Goal: Task Accomplishment & Management: Manage account settings

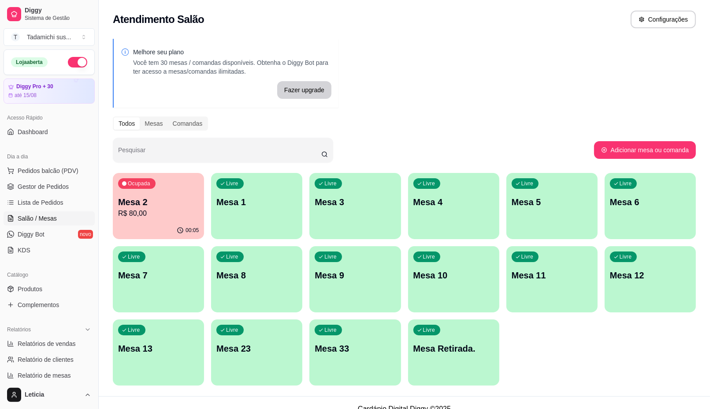
click at [159, 210] on p "R$ 80,00" at bounding box center [158, 213] width 81 height 11
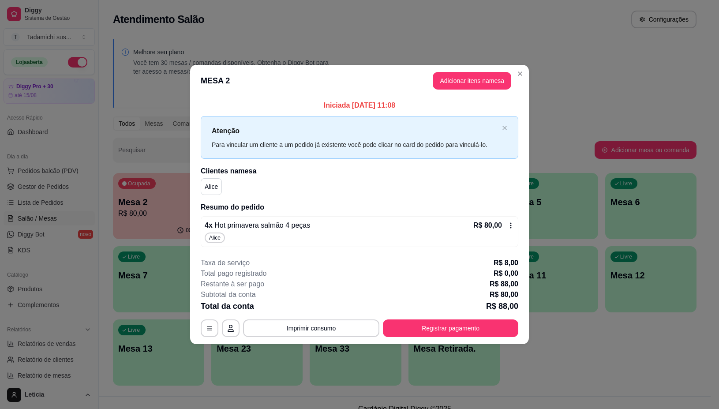
click at [512, 226] on icon at bounding box center [510, 225] width 7 height 7
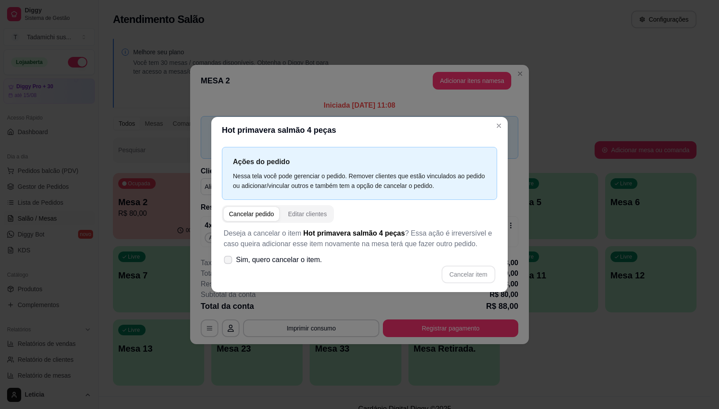
click at [232, 261] on span at bounding box center [228, 259] width 8 height 8
click at [229, 261] on input "Sim, quero cancelar o item." at bounding box center [226, 264] width 6 height 6
checkbox input "true"
click at [483, 272] on button "Cancelar item" at bounding box center [468, 274] width 54 height 18
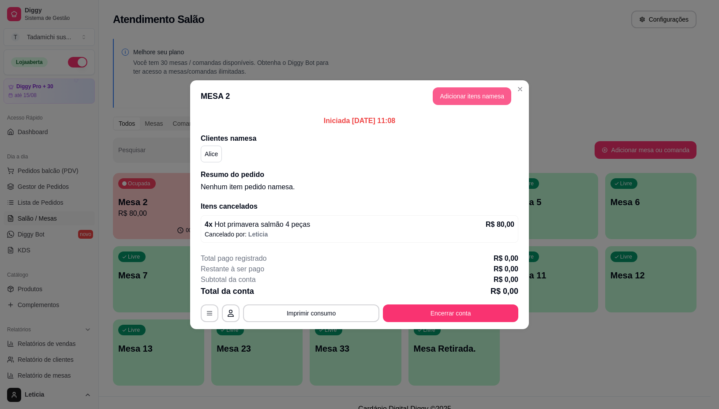
click at [467, 93] on button "Adicionar itens na mesa" at bounding box center [471, 96] width 78 height 18
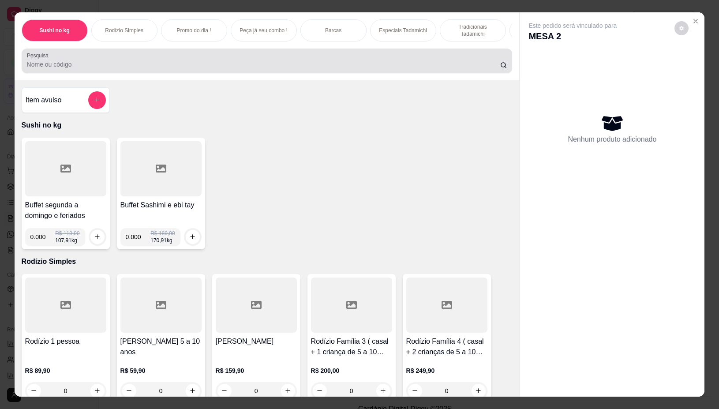
click at [161, 69] on input "Pesquisa" at bounding box center [263, 64] width 473 height 9
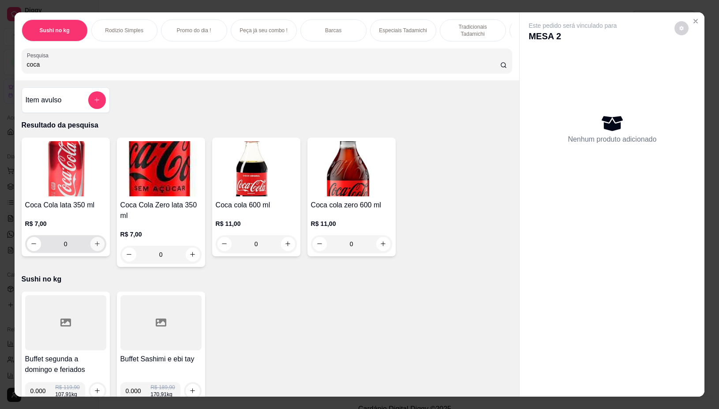
type input "coca"
click at [94, 245] on icon "increase-product-quantity" at bounding box center [97, 243] width 7 height 7
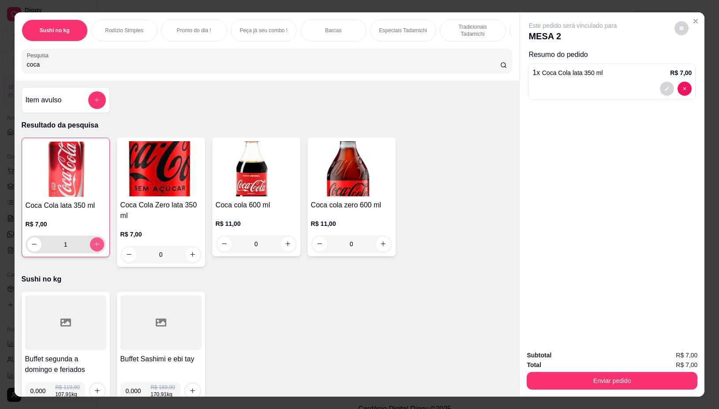
type input "1"
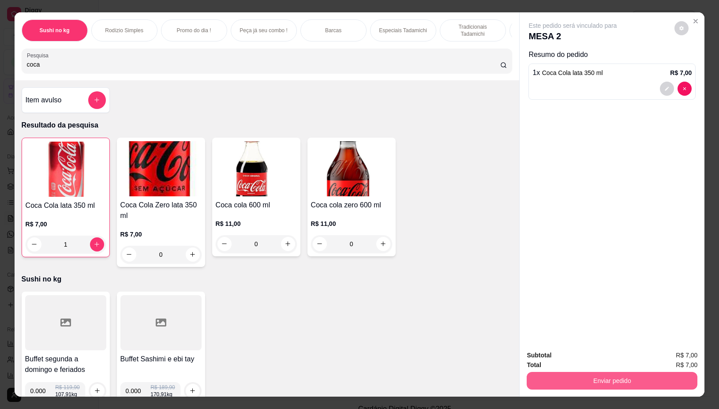
click at [603, 381] on button "Enviar pedido" at bounding box center [611, 381] width 171 height 18
click at [551, 358] on button "Não registrar e enviar pedido" at bounding box center [582, 355] width 92 height 17
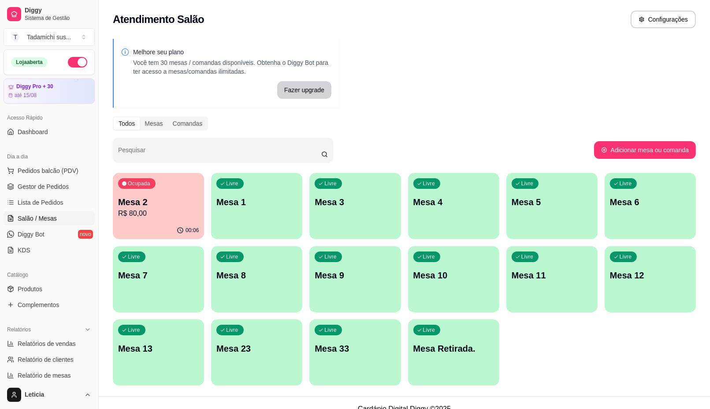
click at [170, 223] on div "00:06" at bounding box center [158, 230] width 91 height 17
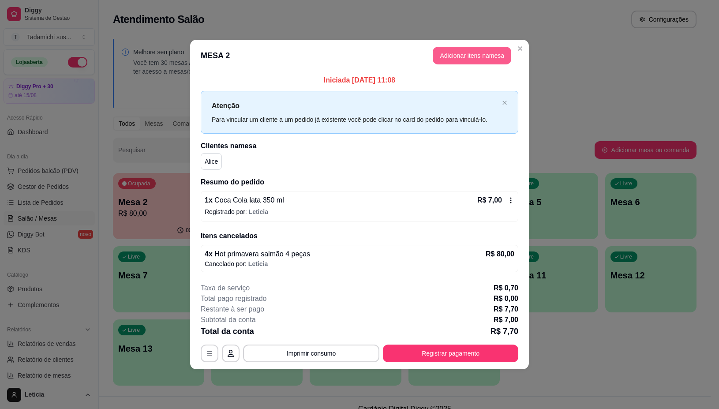
click at [465, 59] on button "Adicionar itens na mesa" at bounding box center [471, 56] width 78 height 18
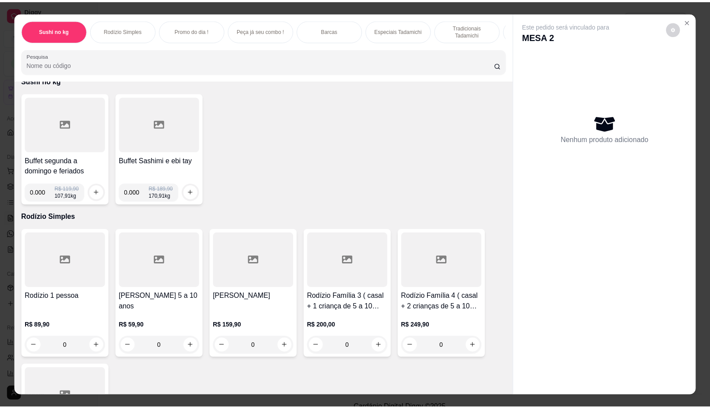
scroll to position [55, 0]
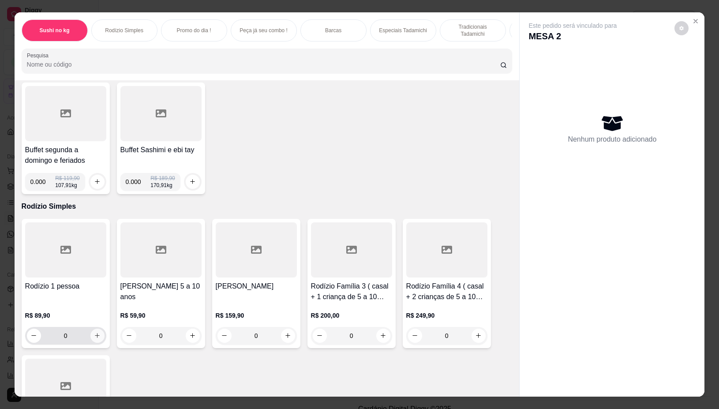
click at [97, 336] on button "increase-product-quantity" at bounding box center [97, 335] width 14 height 14
type input "1"
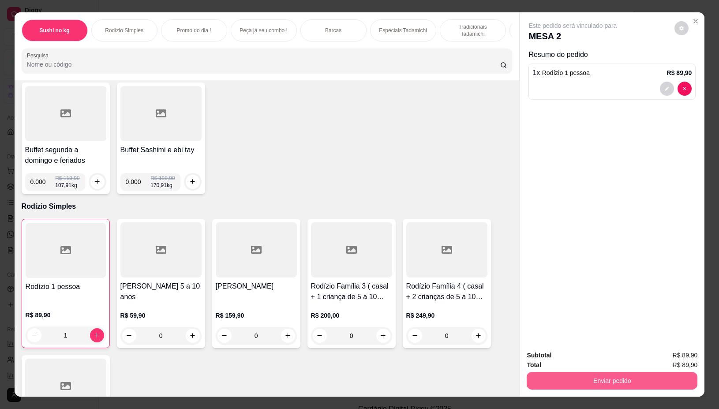
click at [615, 373] on button "Enviar pedido" at bounding box center [611, 381] width 171 height 18
click at [556, 348] on button "Não registrar e enviar pedido" at bounding box center [582, 355] width 92 height 17
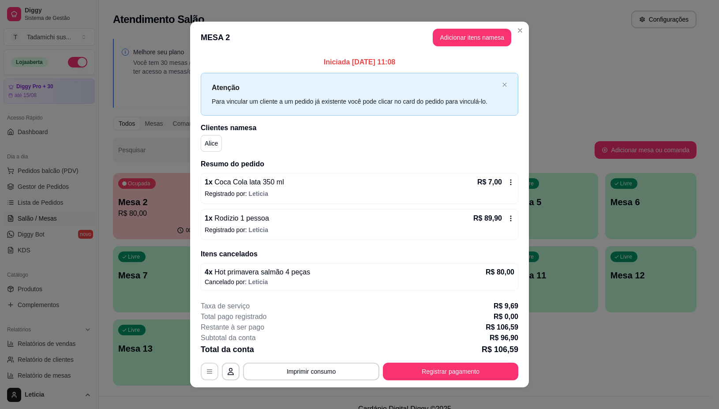
click at [202, 377] on button "button" at bounding box center [210, 371] width 18 height 18
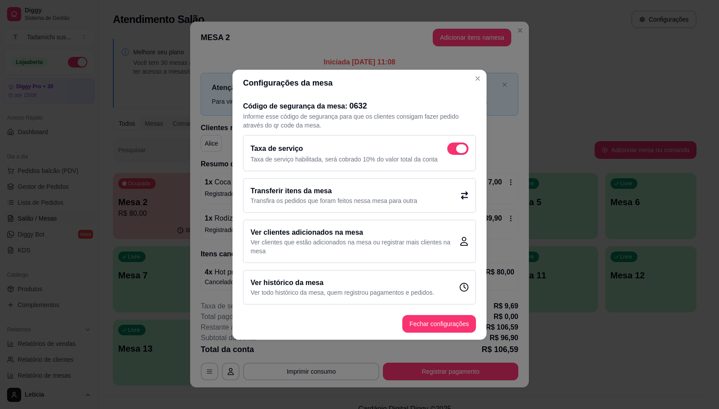
click at [459, 146] on span at bounding box center [461, 148] width 11 height 9
click at [452, 150] on input "checkbox" at bounding box center [450, 153] width 6 height 6
checkbox input "false"
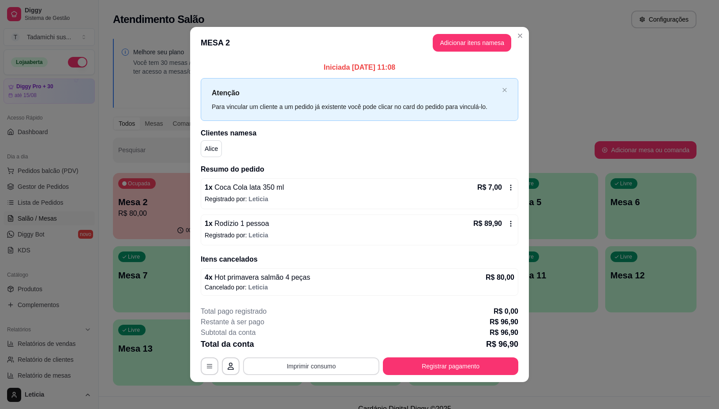
click at [301, 359] on button "Imprimir consumo" at bounding box center [311, 366] width 136 height 18
click at [313, 328] on button "IMPRESSORA" at bounding box center [309, 328] width 66 height 14
click at [431, 372] on button "Registrar pagamento" at bounding box center [450, 366] width 135 height 18
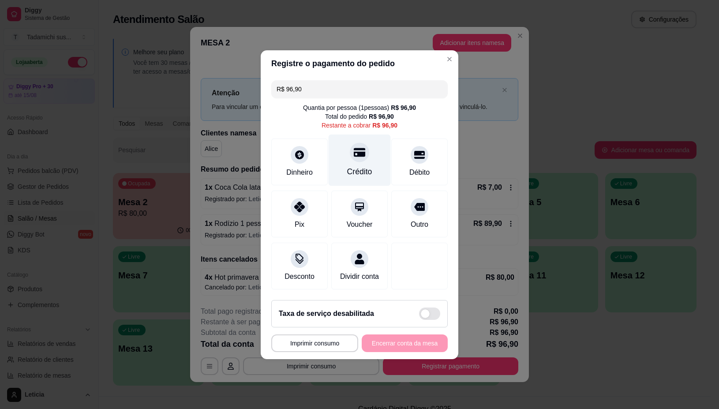
click at [356, 166] on div "Crédito" at bounding box center [359, 171] width 25 height 11
type input "R$ 0,00"
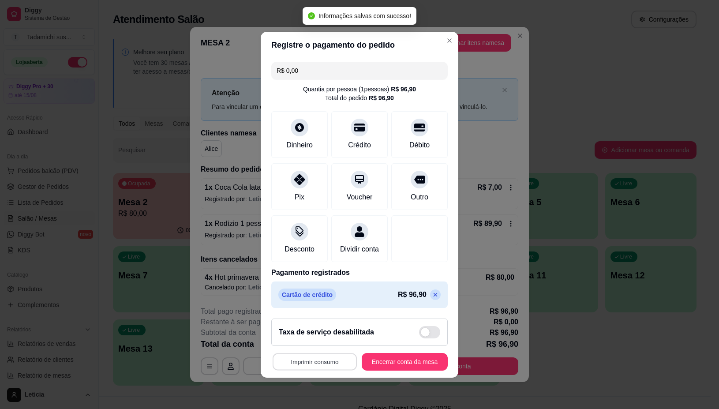
click at [290, 366] on button "Imprimir consumo" at bounding box center [314, 361] width 84 height 17
click at [289, 329] on button "IMPRESSORA" at bounding box center [311, 329] width 68 height 14
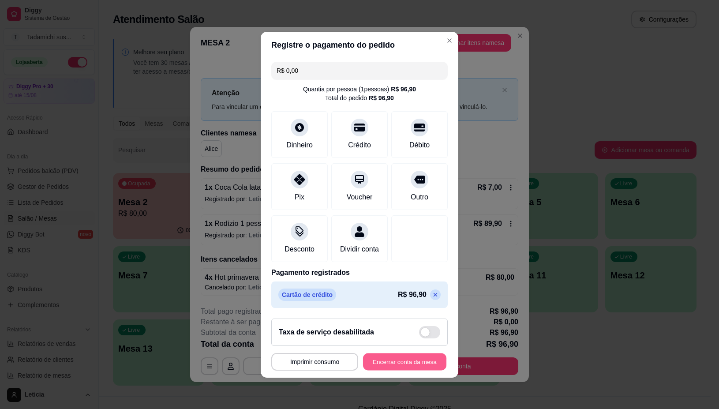
click at [409, 370] on button "Encerrar conta da mesa" at bounding box center [404, 361] width 83 height 17
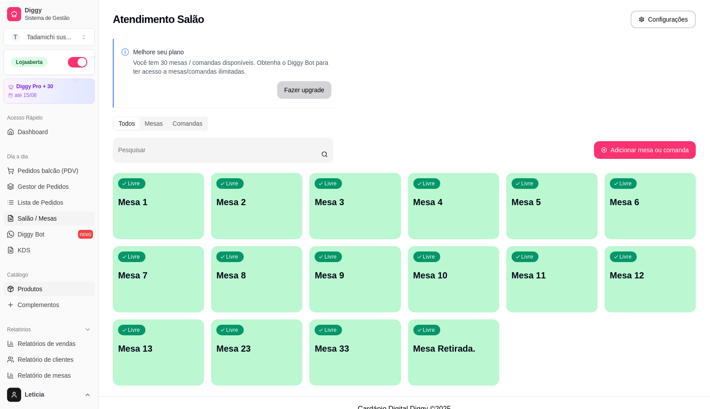
click at [49, 285] on link "Produtos" at bounding box center [49, 289] width 91 height 14
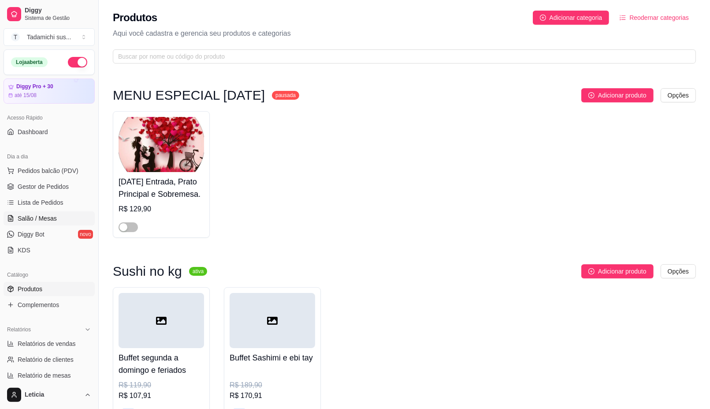
click at [53, 220] on span "Salão / Mesas" at bounding box center [37, 218] width 39 height 9
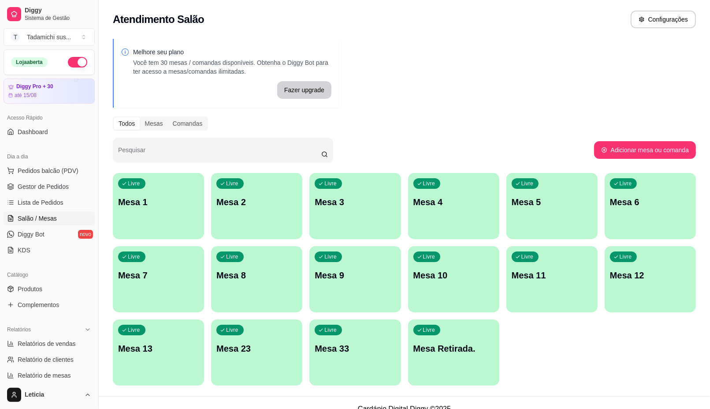
click at [268, 227] on div "Livre Mesa 2" at bounding box center [256, 201] width 91 height 56
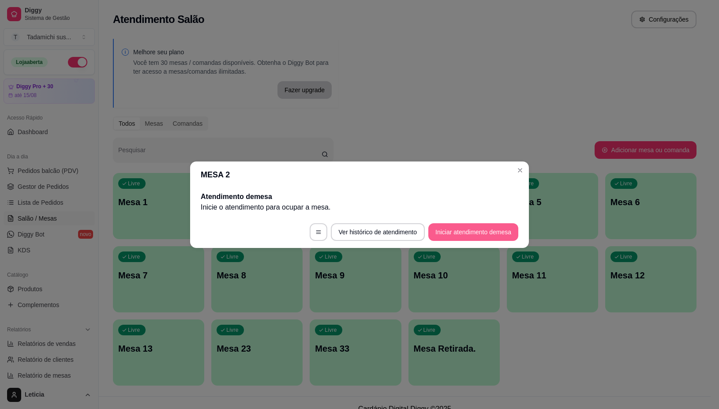
click at [468, 232] on button "Iniciar atendimento de mesa" at bounding box center [473, 232] width 90 height 18
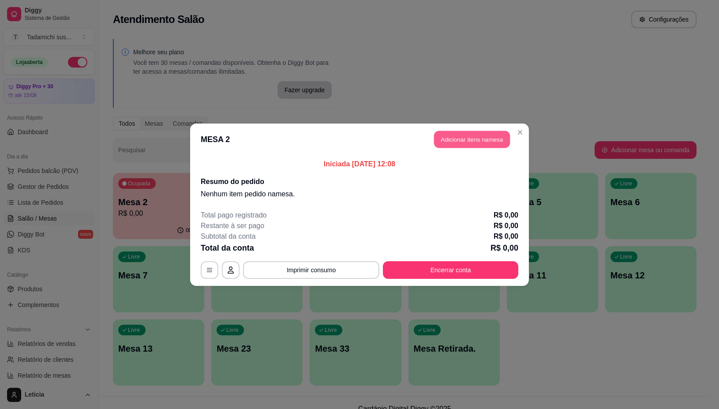
click at [494, 133] on button "Adicionar itens na mesa" at bounding box center [472, 138] width 76 height 17
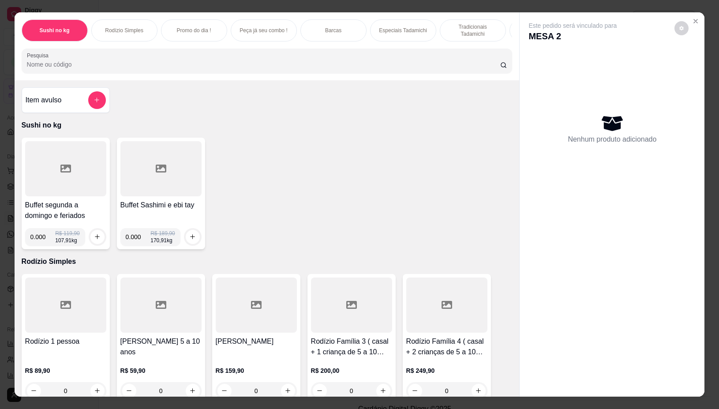
click at [61, 182] on div at bounding box center [65, 168] width 81 height 55
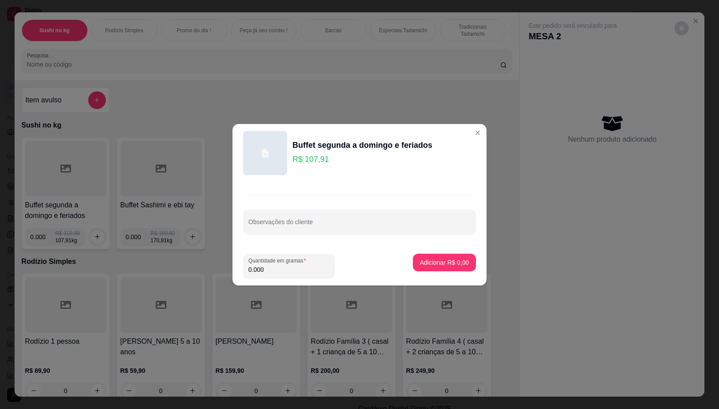
click at [269, 268] on input "0.000" at bounding box center [288, 269] width 81 height 9
type input "0.300"
click at [451, 261] on p "Adicionar R$ 32,37" at bounding box center [442, 262] width 51 height 8
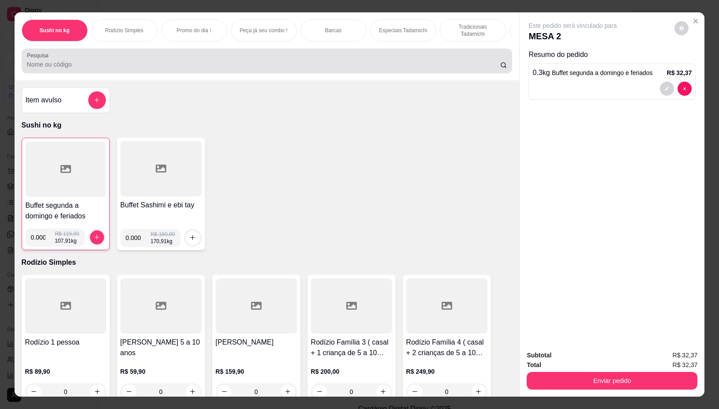
click at [227, 60] on div at bounding box center [267, 61] width 480 height 18
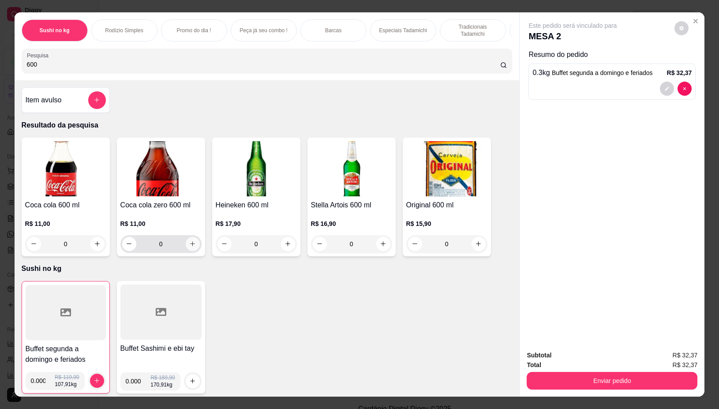
type input "600"
click at [189, 247] on icon "increase-product-quantity" at bounding box center [192, 243] width 7 height 7
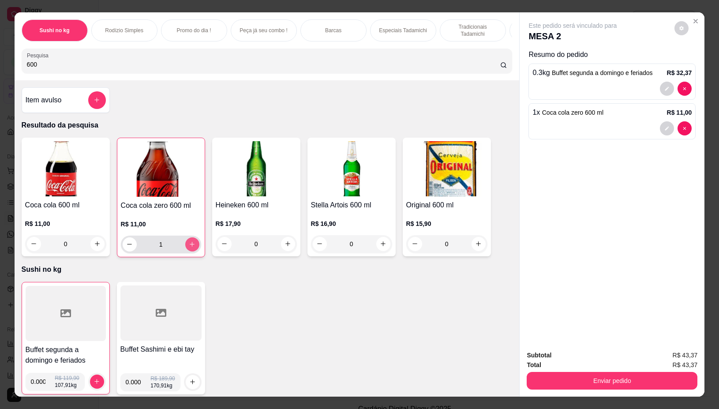
type input "1"
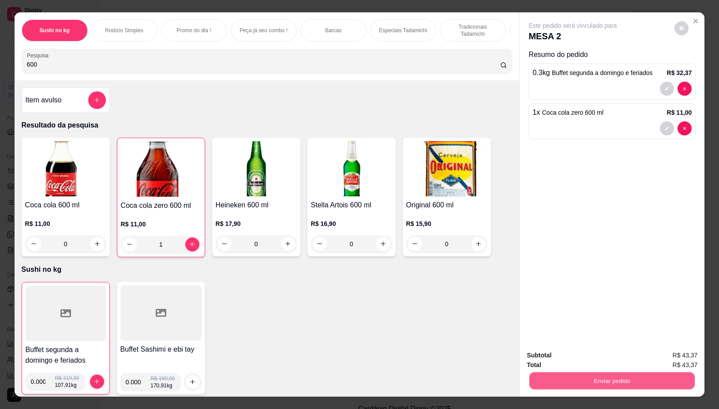
click at [578, 382] on button "Enviar pedido" at bounding box center [611, 380] width 165 height 17
click at [572, 358] on button "Não registrar e enviar pedido" at bounding box center [582, 355] width 92 height 17
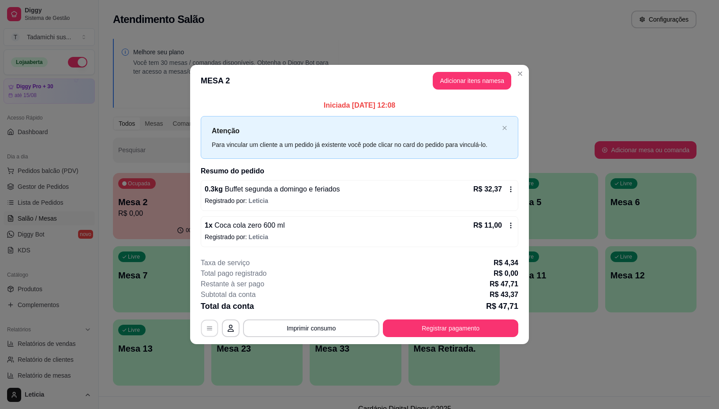
click at [209, 325] on icon "button" at bounding box center [209, 327] width 7 height 7
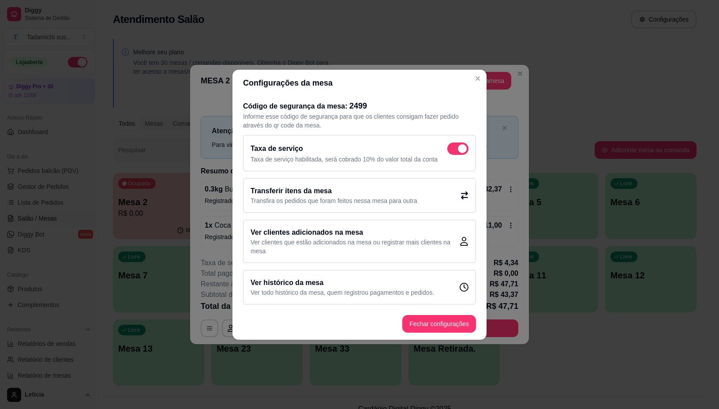
click at [452, 140] on div "Taxa de serviço Taxa de serviço habilitada, será cobrado 10% do valor total da …" at bounding box center [359, 153] width 233 height 36
checkbox input "false"
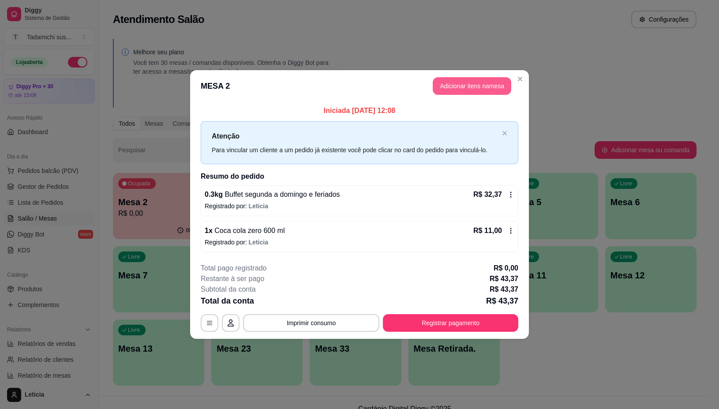
click at [474, 89] on button "Adicionar itens na mesa" at bounding box center [471, 86] width 78 height 18
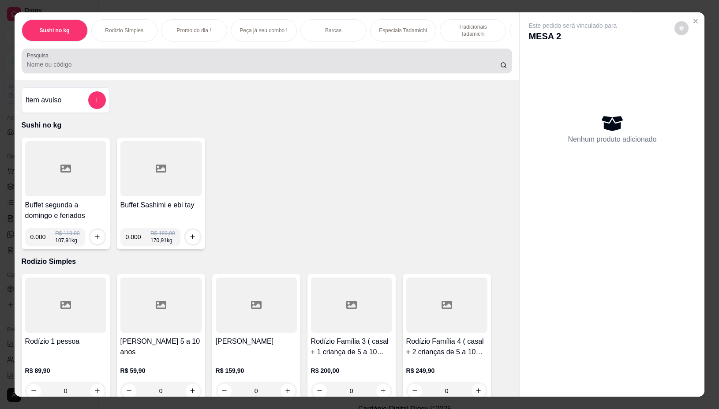
click at [364, 56] on div "Pesquisa" at bounding box center [267, 60] width 491 height 25
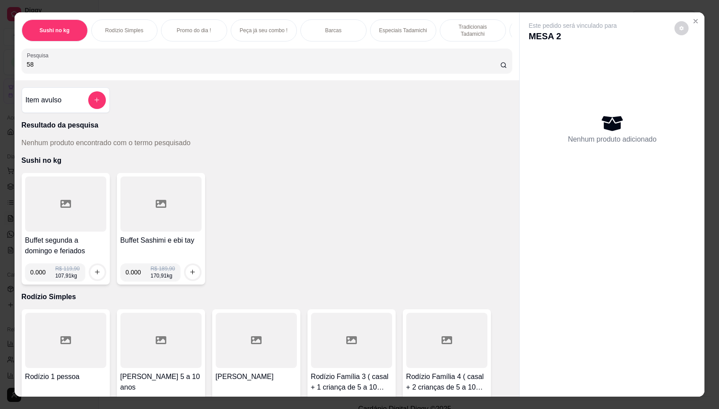
type input "5"
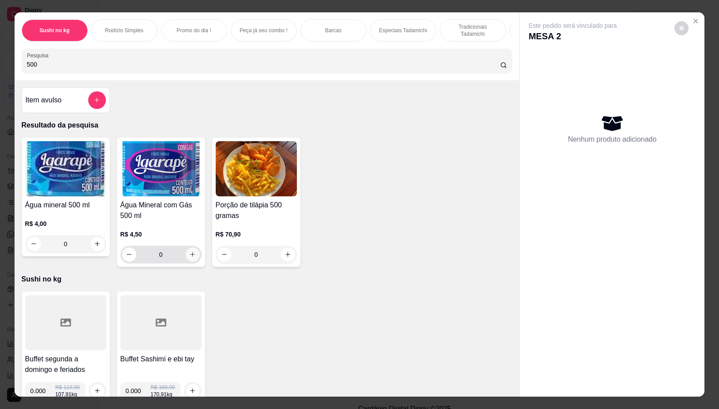
type input "500"
click at [193, 259] on button "increase-product-quantity" at bounding box center [193, 254] width 14 height 14
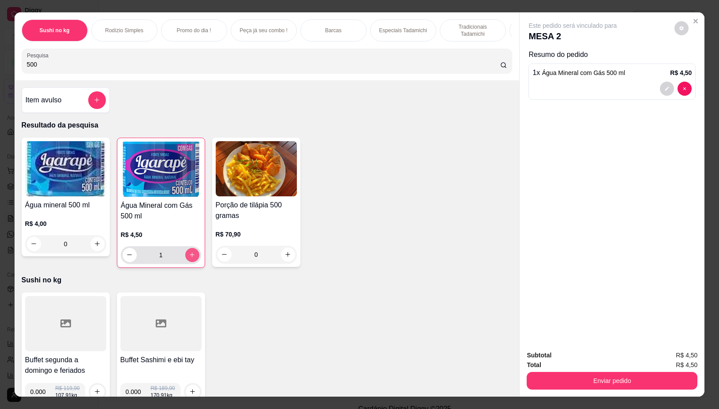
type input "1"
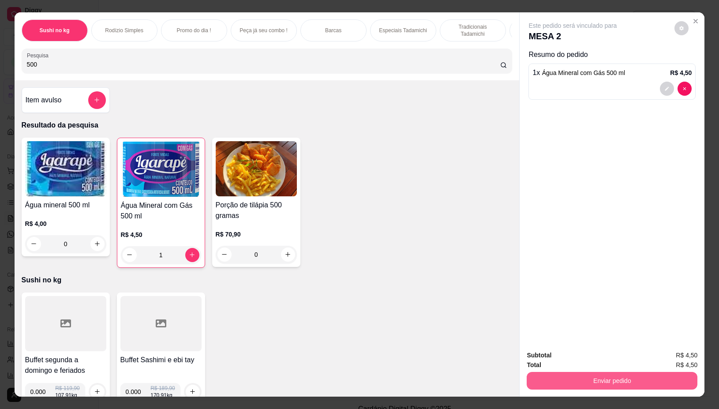
click at [603, 384] on button "Enviar pedido" at bounding box center [611, 381] width 171 height 18
click at [582, 358] on button "Não registrar e enviar pedido" at bounding box center [581, 355] width 89 height 16
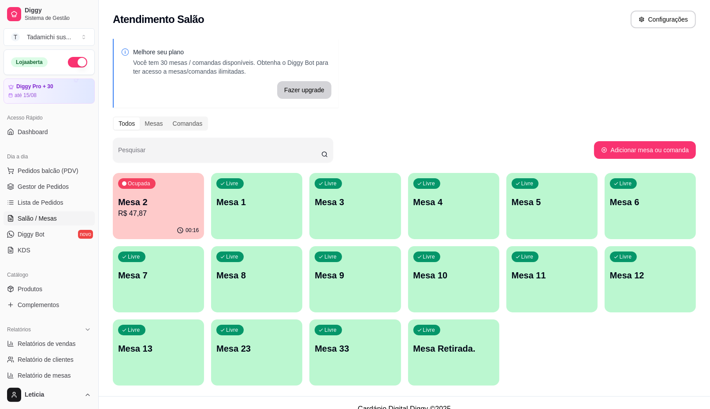
click at [179, 216] on p "R$ 47,87" at bounding box center [158, 213] width 81 height 11
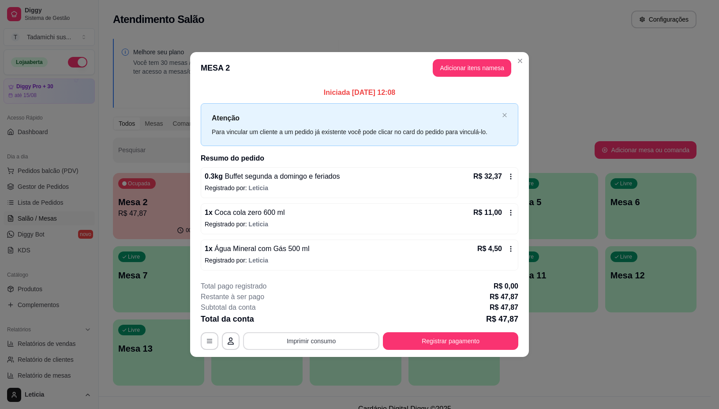
click at [313, 338] on button "Imprimir consumo" at bounding box center [311, 341] width 136 height 18
click at [316, 306] on button "IMPRESSORA" at bounding box center [314, 303] width 68 height 14
click at [526, 65] on header "MESA 2 Adicionar itens na mesa" at bounding box center [359, 68] width 339 height 32
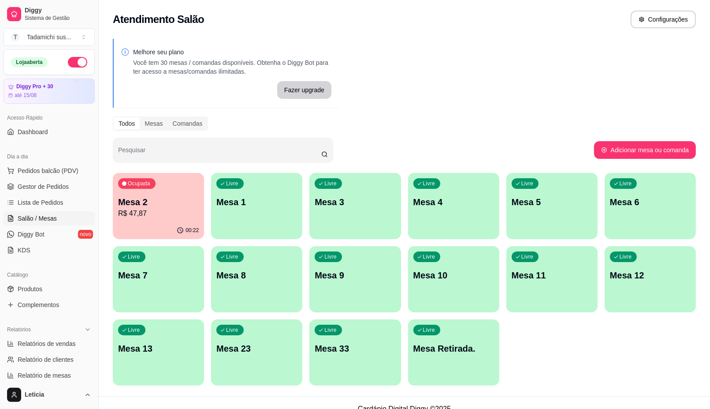
click at [151, 213] on p "R$ 47,87" at bounding box center [158, 213] width 81 height 11
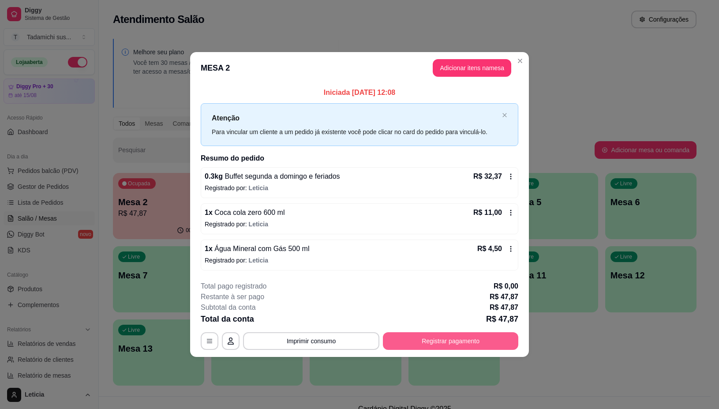
click at [441, 339] on button "Registrar pagamento" at bounding box center [450, 341] width 135 height 18
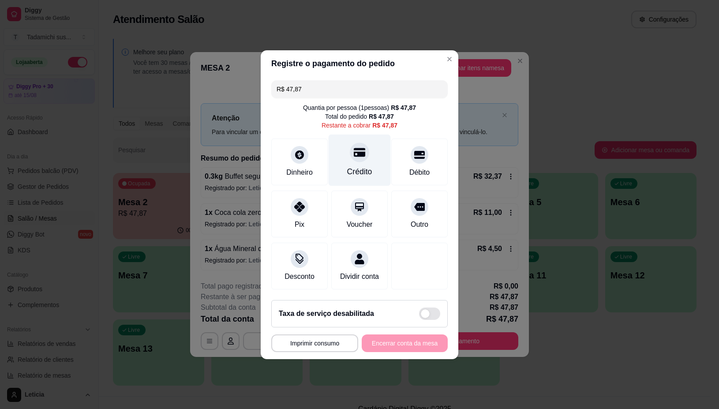
click at [357, 166] on div "Crédito" at bounding box center [359, 171] width 25 height 11
type input "R$ 0,00"
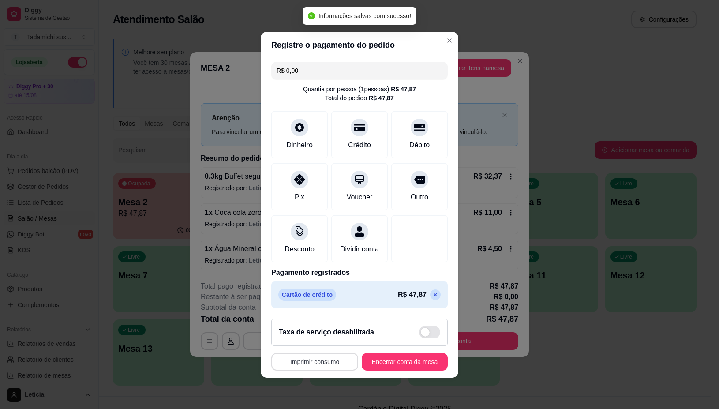
click at [334, 366] on button "Imprimir consumo" at bounding box center [314, 362] width 87 height 18
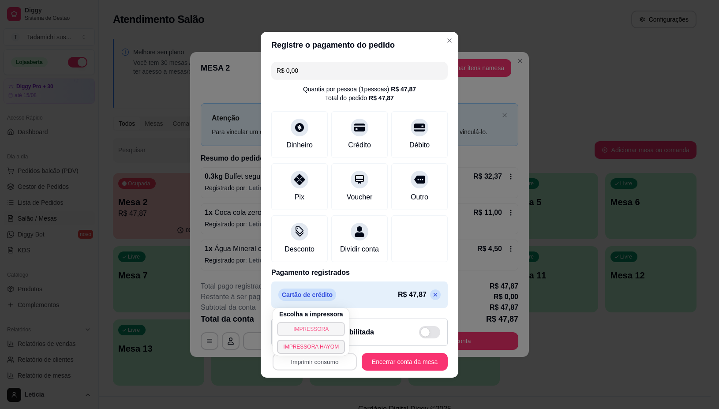
click at [328, 323] on button "IMPRESSORA" at bounding box center [311, 329] width 68 height 14
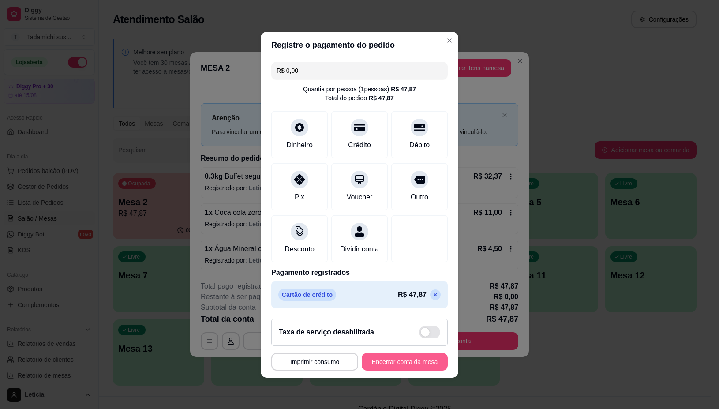
click at [389, 366] on button "Encerrar conta da mesa" at bounding box center [405, 362] width 86 height 18
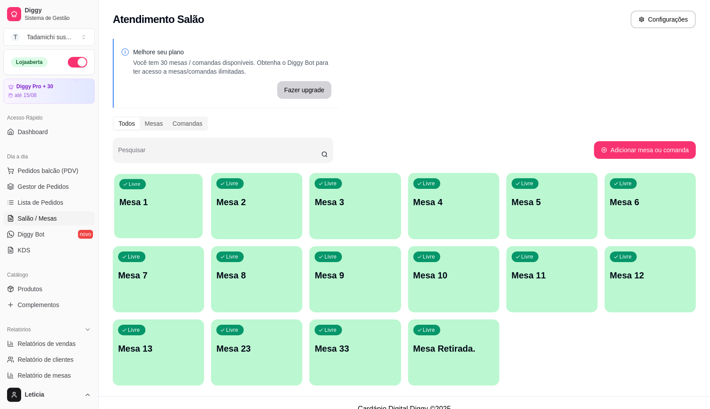
click at [164, 232] on div "button" at bounding box center [158, 232] width 89 height 10
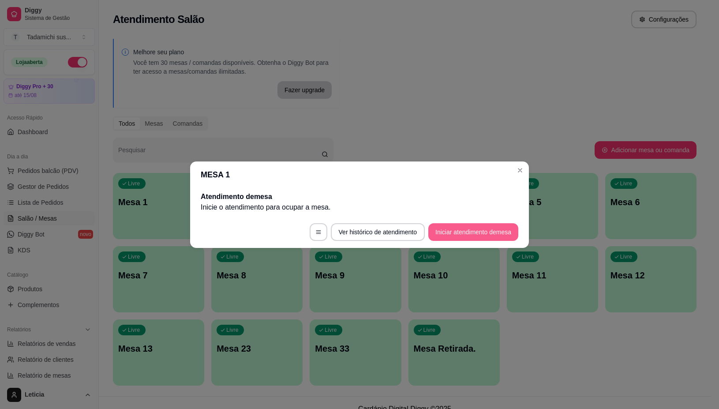
click at [486, 227] on button "Iniciar atendimento de mesa" at bounding box center [473, 232] width 90 height 18
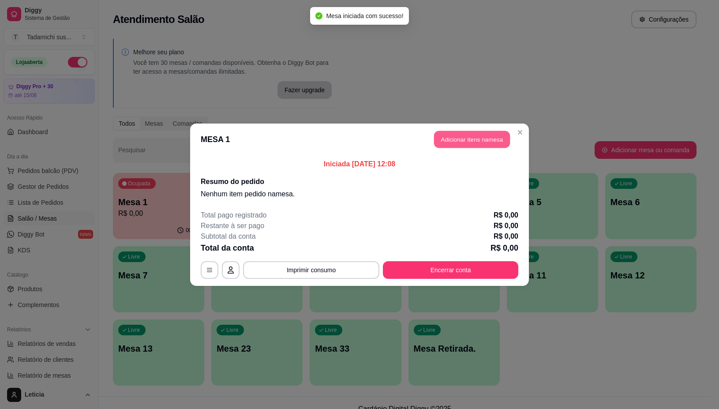
click at [475, 141] on button "Adicionar itens na mesa" at bounding box center [472, 138] width 76 height 17
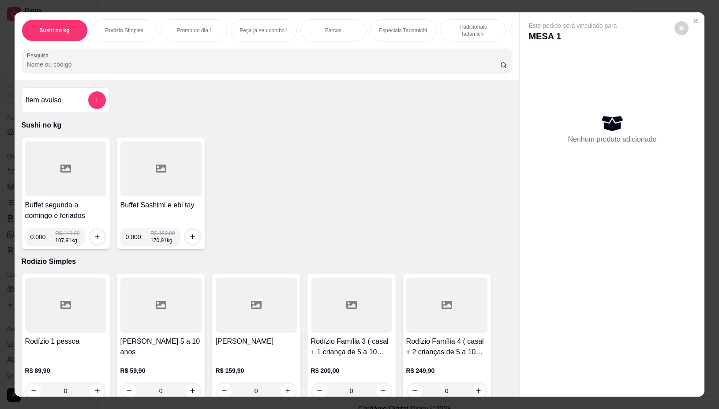
click at [86, 192] on div at bounding box center [65, 168] width 81 height 55
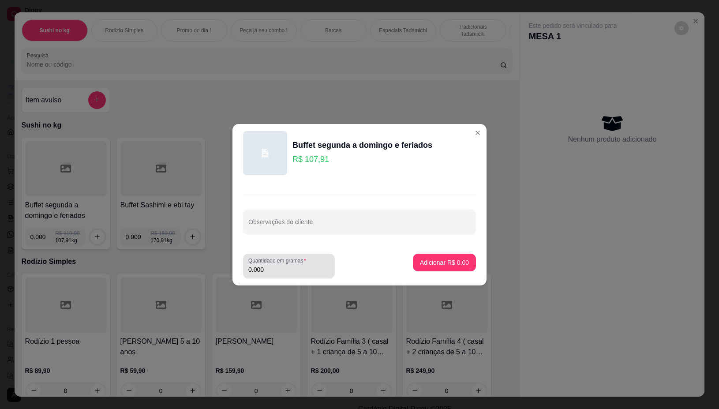
click at [286, 271] on input "0.000" at bounding box center [288, 269] width 81 height 9
type input "0.284"
click at [444, 264] on p "Adicionar R$ 30,65" at bounding box center [442, 262] width 52 height 9
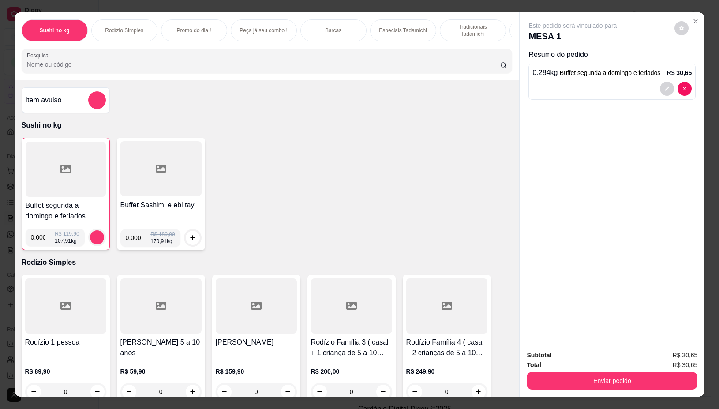
click at [67, 179] on div at bounding box center [66, 169] width 80 height 55
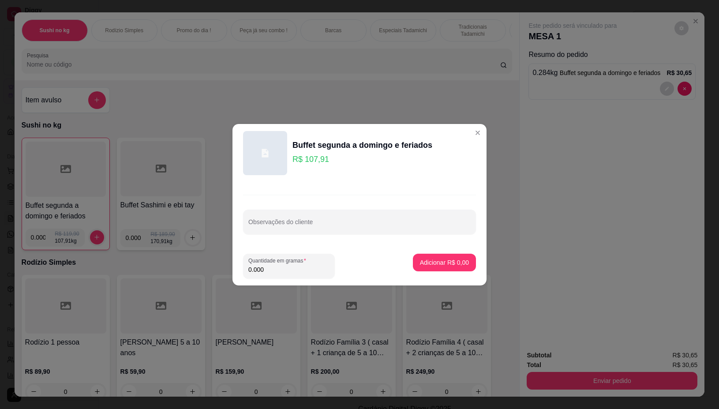
click at [276, 269] on input "0.000" at bounding box center [288, 269] width 81 height 9
type input "0.402"
click at [446, 261] on p "Adicionar R$ 43,38" at bounding box center [442, 262] width 51 height 8
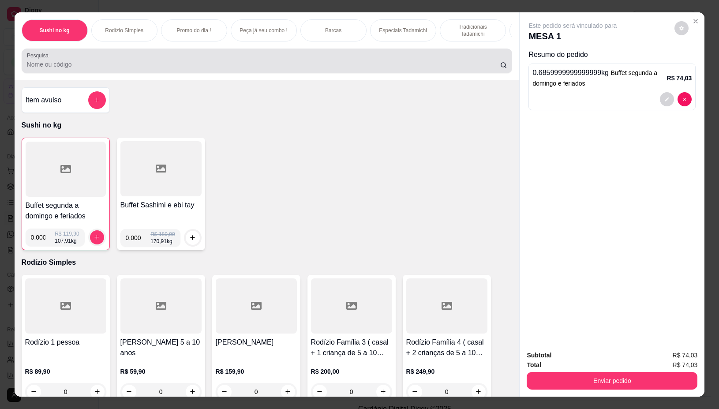
drag, startPoint x: 145, startPoint y: 63, endPoint x: 140, endPoint y: 52, distance: 12.0
click at [144, 63] on div at bounding box center [267, 61] width 480 height 18
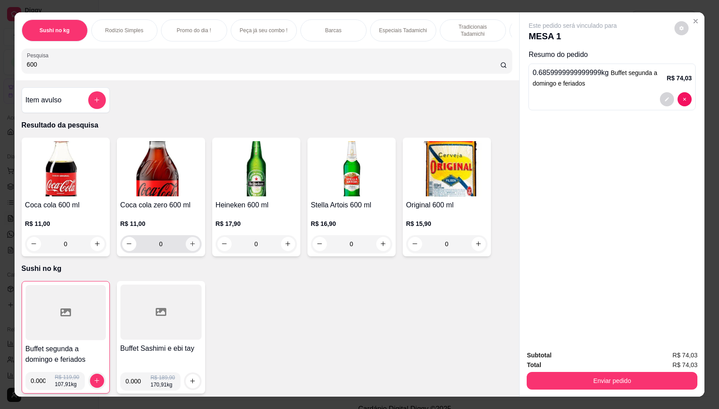
type input "600"
click at [190, 247] on icon "increase-product-quantity" at bounding box center [192, 243] width 7 height 7
type input "1"
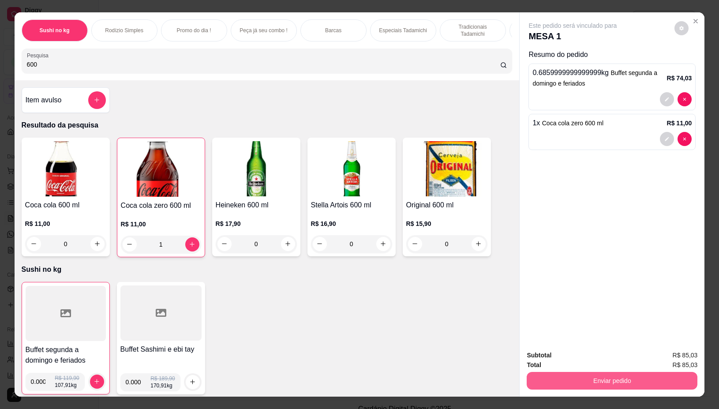
click at [556, 374] on button "Enviar pedido" at bounding box center [611, 381] width 171 height 18
click at [594, 373] on button "Enviar pedido" at bounding box center [611, 381] width 171 height 18
click at [596, 353] on button "Não registrar e enviar pedido" at bounding box center [581, 355] width 89 height 16
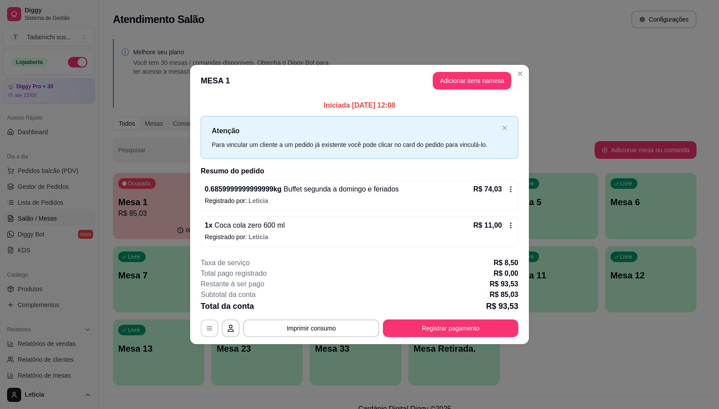
click at [210, 332] on button "button" at bounding box center [210, 328] width 18 height 18
click at [212, 328] on icon "button" at bounding box center [209, 328] width 5 height 4
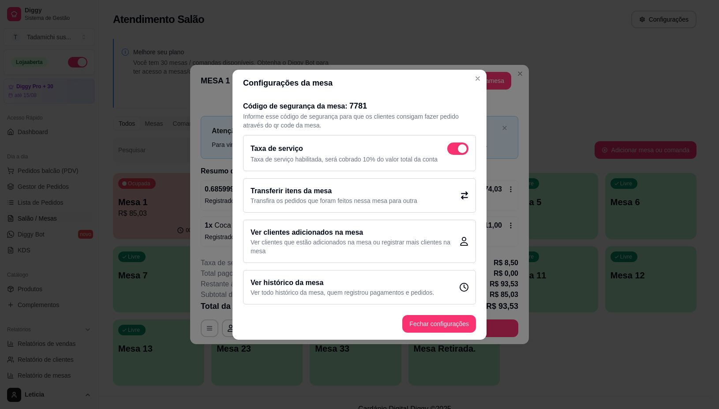
click at [461, 150] on span at bounding box center [462, 148] width 9 height 9
click at [452, 150] on input "checkbox" at bounding box center [450, 153] width 6 height 6
checkbox input "false"
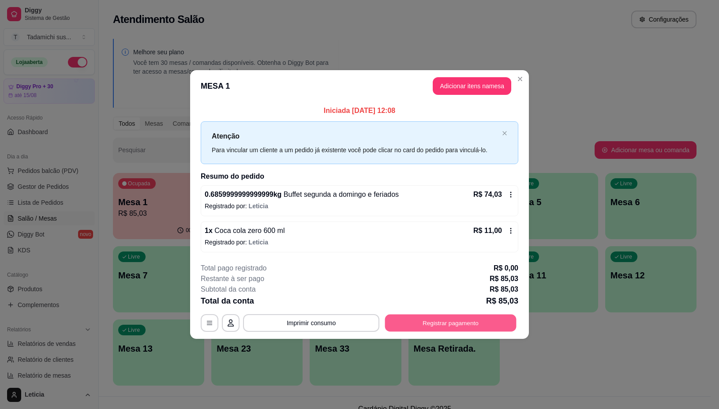
click at [452, 319] on button "Registrar pagamento" at bounding box center [450, 322] width 131 height 17
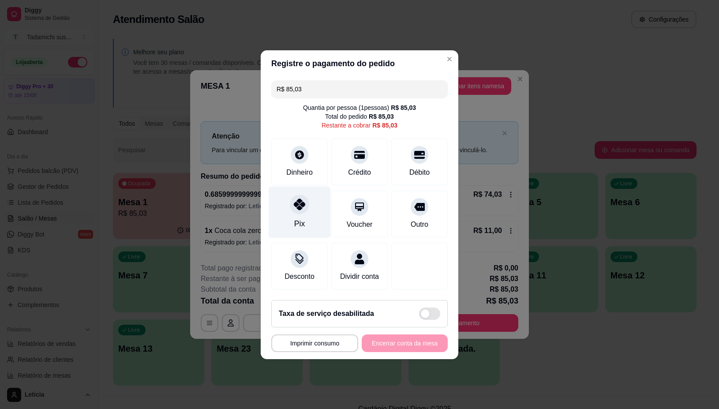
click at [309, 210] on div "Pix" at bounding box center [299, 212] width 62 height 52
type input "R$ 0,00"
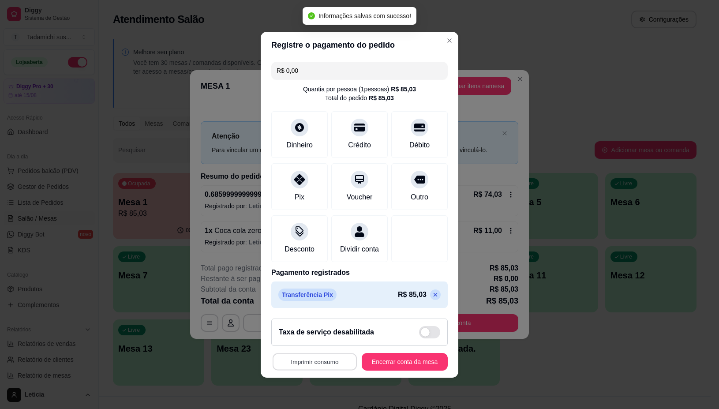
click at [312, 369] on button "Imprimir consumo" at bounding box center [314, 361] width 84 height 17
click at [309, 331] on button "IMPRESSORA" at bounding box center [311, 329] width 68 height 14
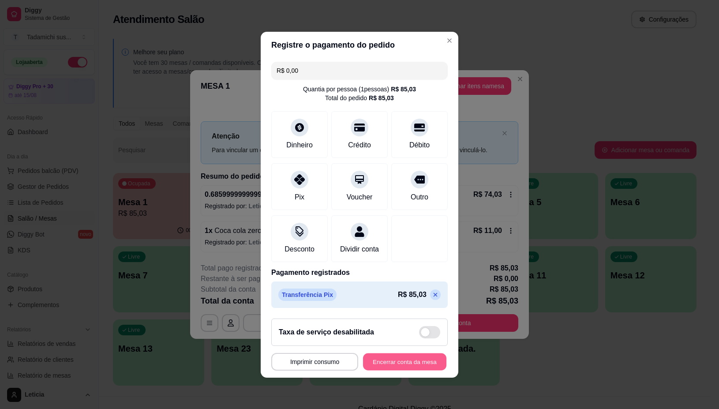
click at [397, 369] on button "Encerrar conta da mesa" at bounding box center [404, 361] width 83 height 17
